Goal: Task Accomplishment & Management: Use online tool/utility

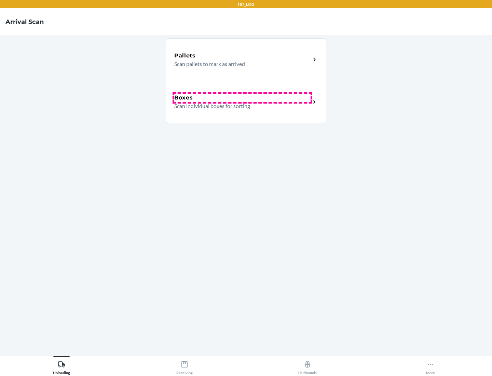
click at [242, 98] on div "Boxes" at bounding box center [242, 98] width 136 height 8
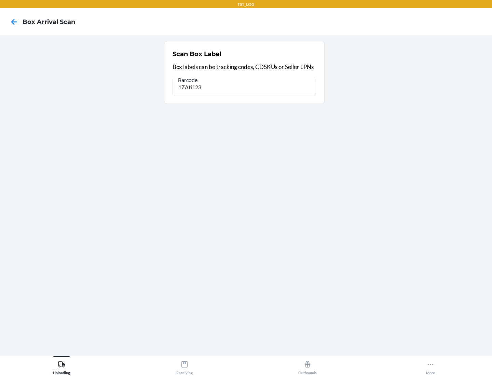
type input "1ZAti123"
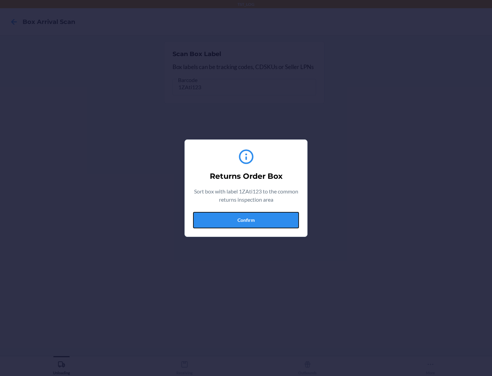
click at [246, 220] on button "Confirm" at bounding box center [246, 220] width 106 height 16
